Goal: Book appointment/travel/reservation

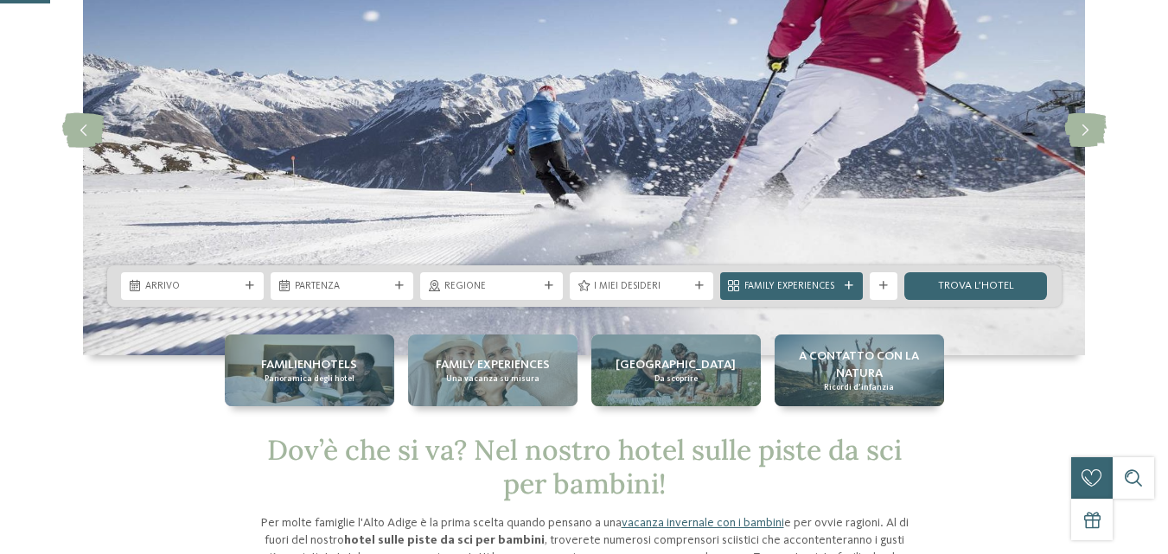
scroll to position [173, 0]
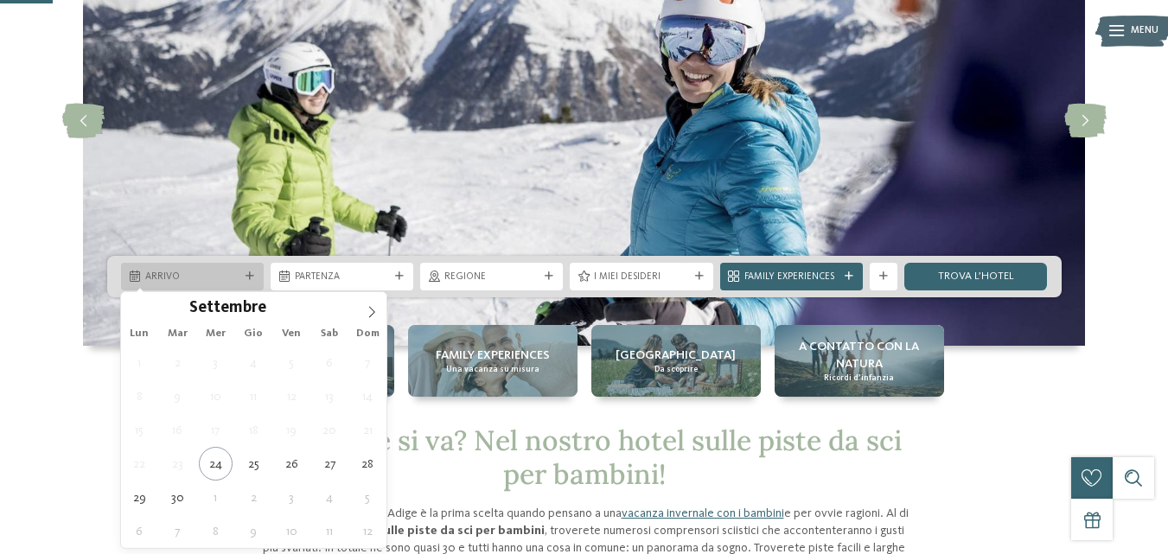
click at [183, 278] on span "Arrivo" at bounding box center [192, 278] width 94 height 14
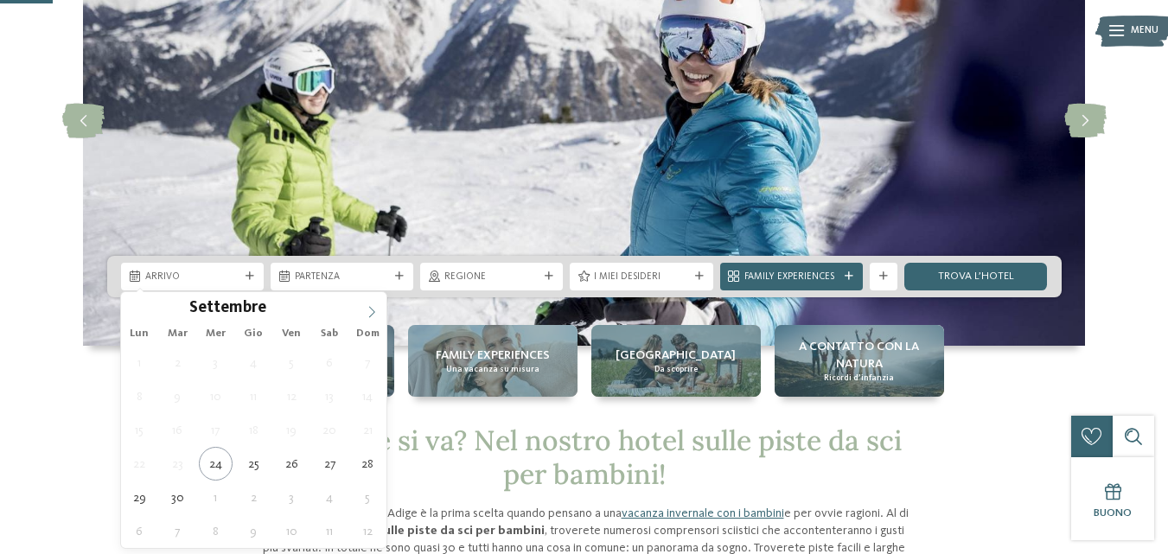
click at [377, 309] on icon at bounding box center [372, 312] width 12 height 12
type input "****"
click at [375, 309] on icon at bounding box center [372, 312] width 12 height 12
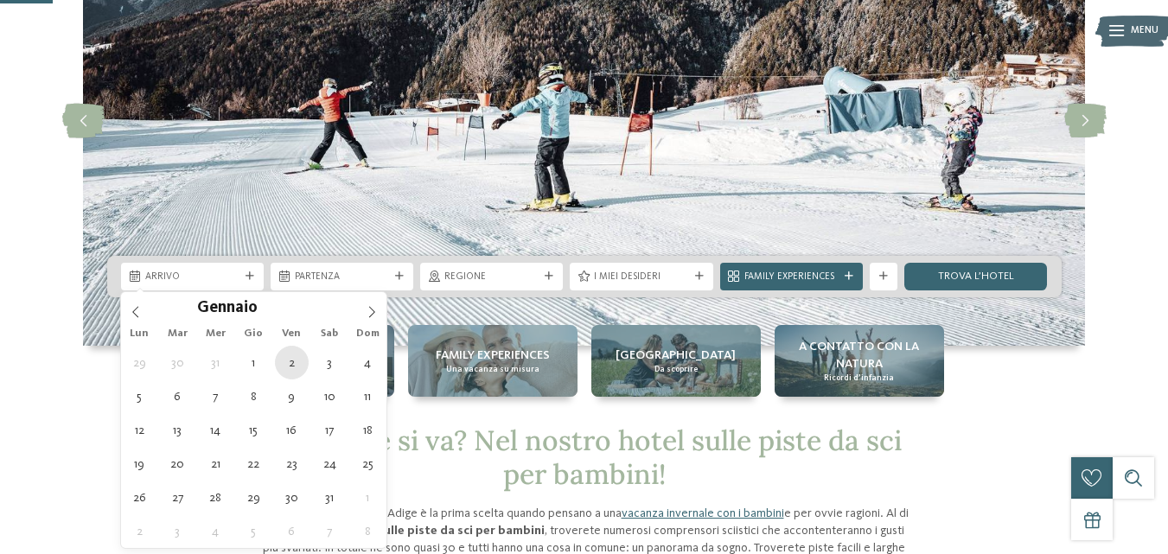
type div "[DATE]"
type input "****"
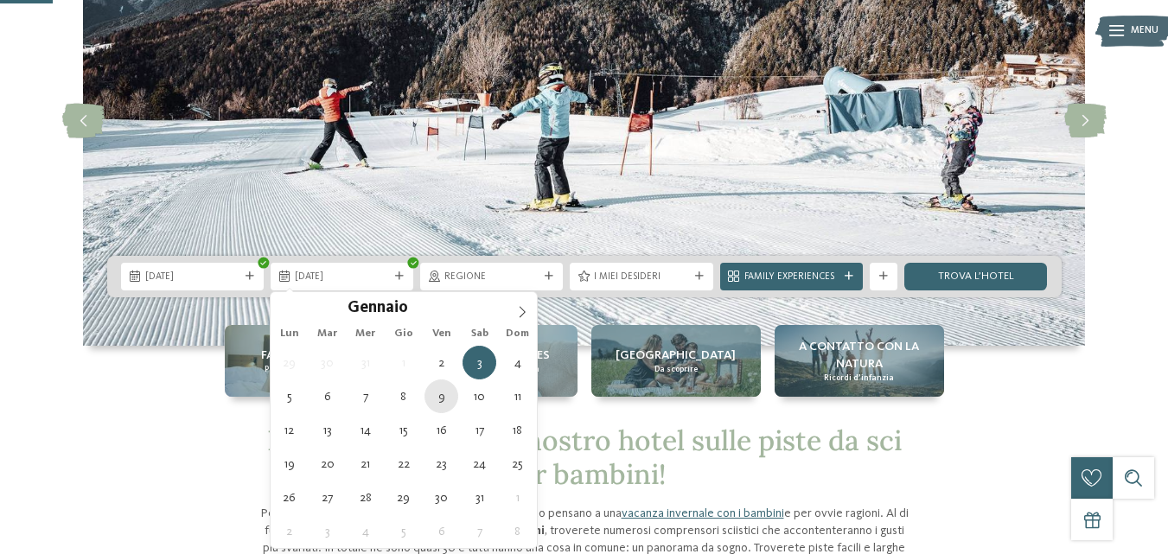
type div "[DATE]"
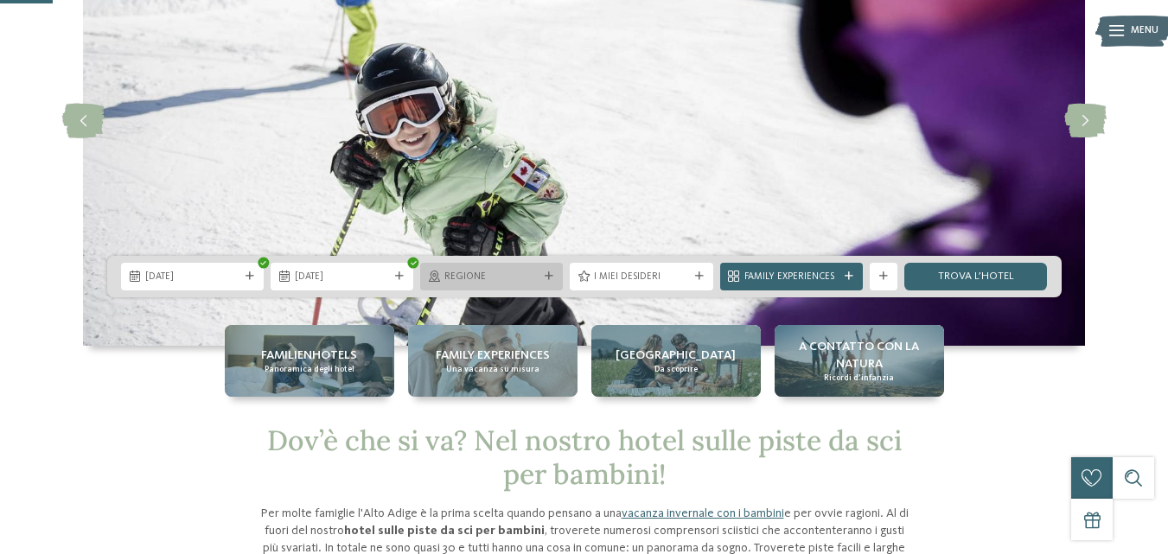
click at [517, 284] on span "Regione" at bounding box center [491, 278] width 94 height 14
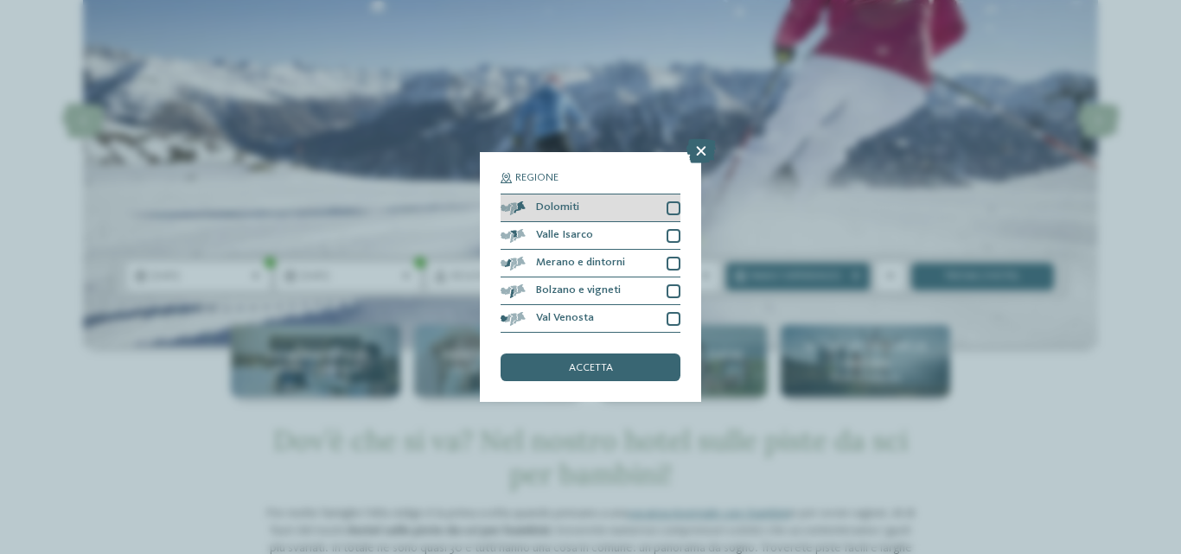
click at [674, 206] on div at bounding box center [674, 208] width 14 height 14
click at [560, 375] on div "accetta" at bounding box center [591, 368] width 180 height 28
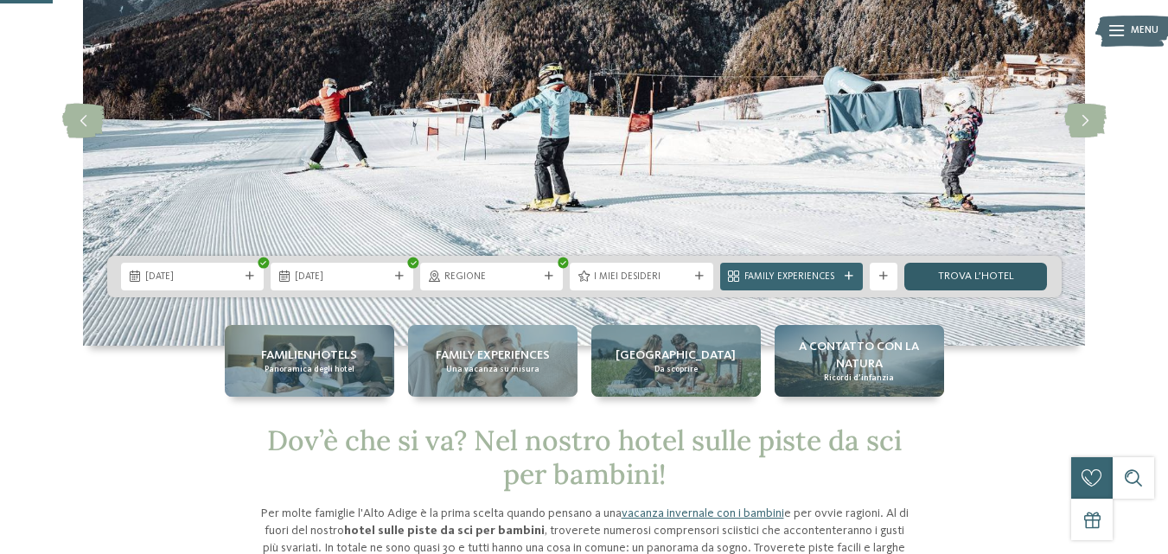
click at [966, 285] on link "trova l’hotel" at bounding box center [976, 277] width 143 height 28
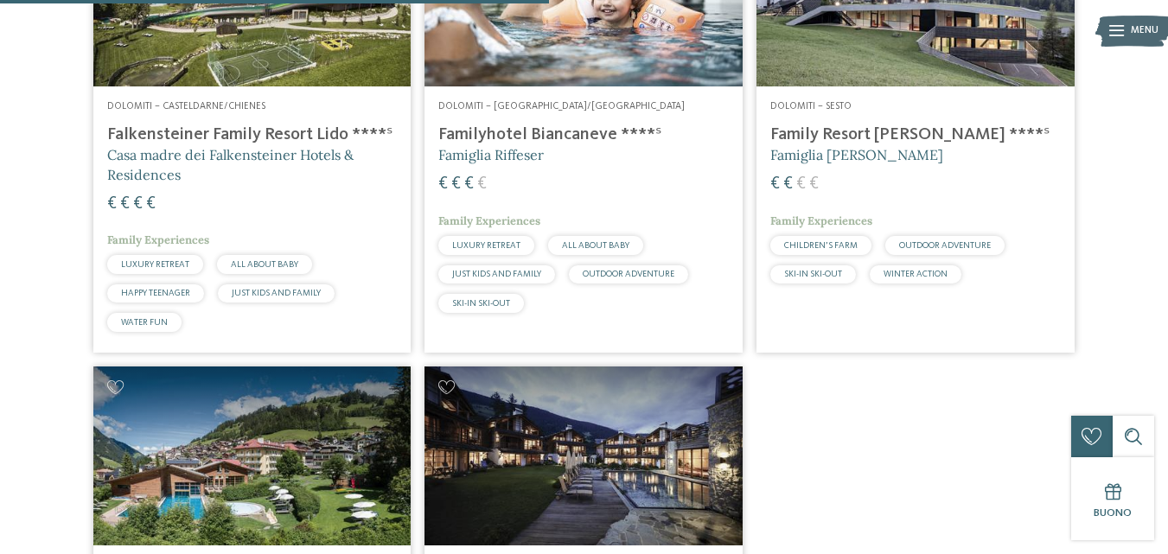
scroll to position [998, 0]
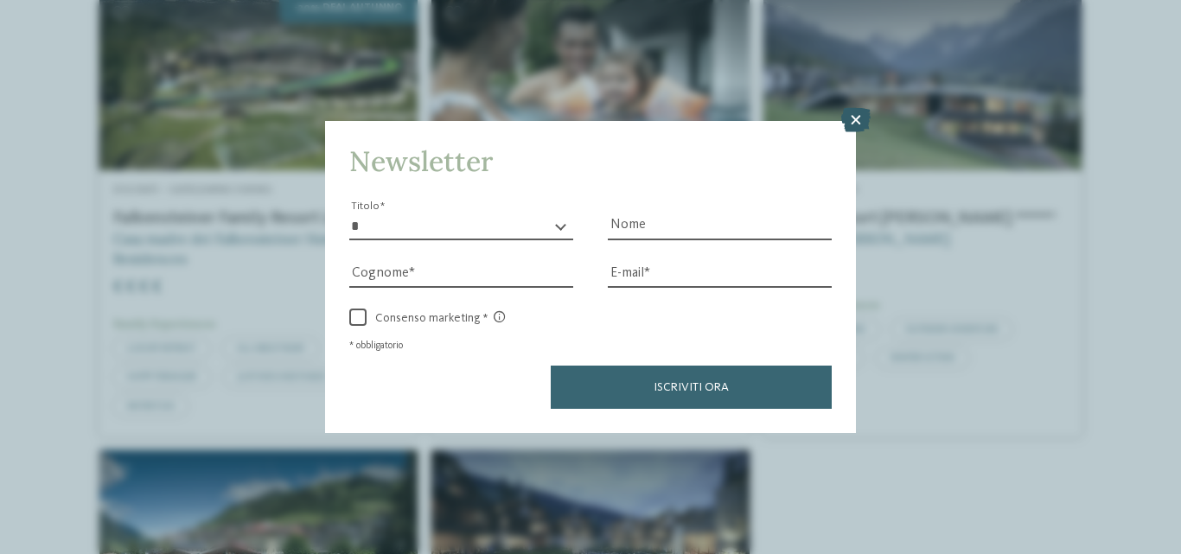
click at [849, 118] on icon at bounding box center [855, 120] width 29 height 24
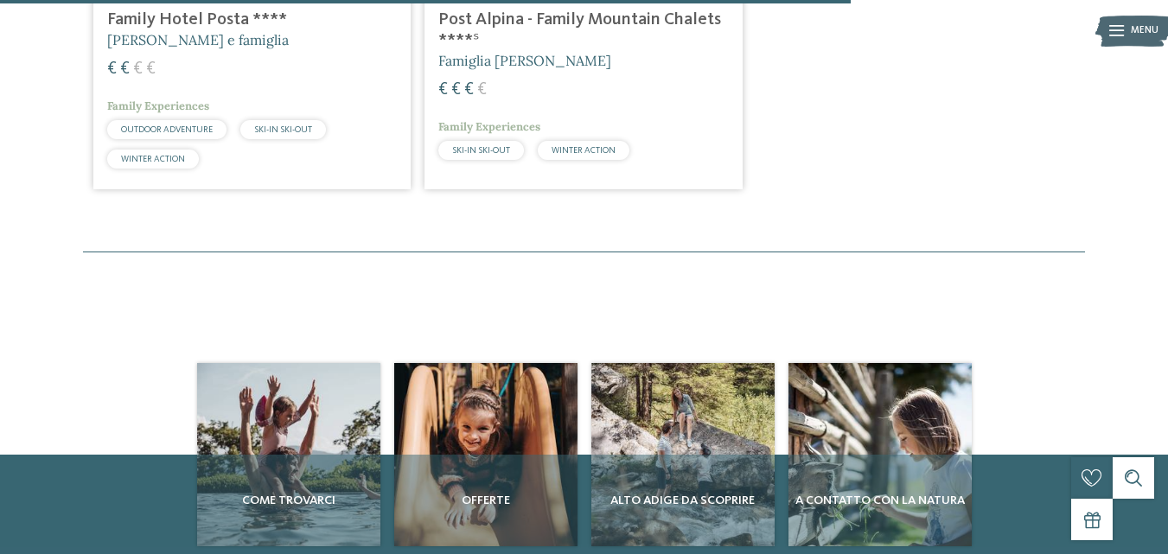
scroll to position [1517, 0]
